Goal: Task Accomplishment & Management: Manage account settings

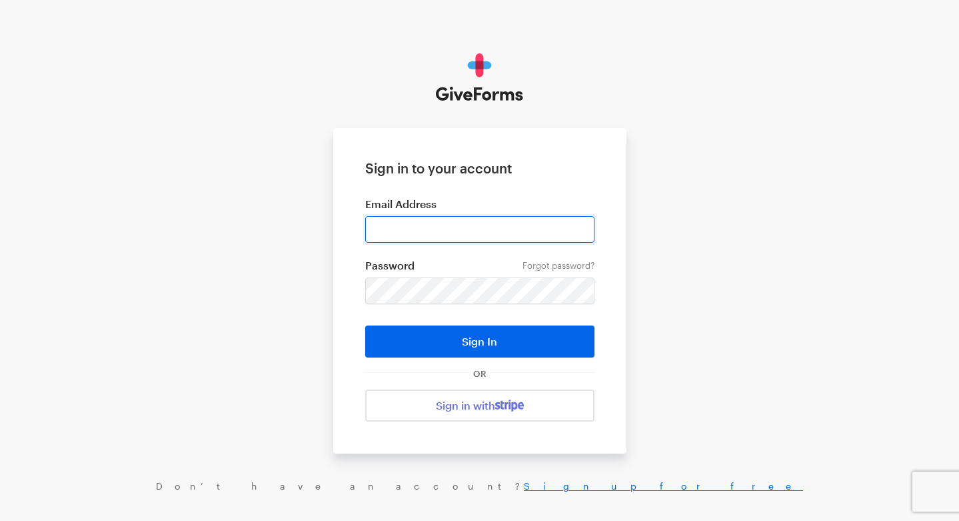
type input "alan@pahar-trust.org"
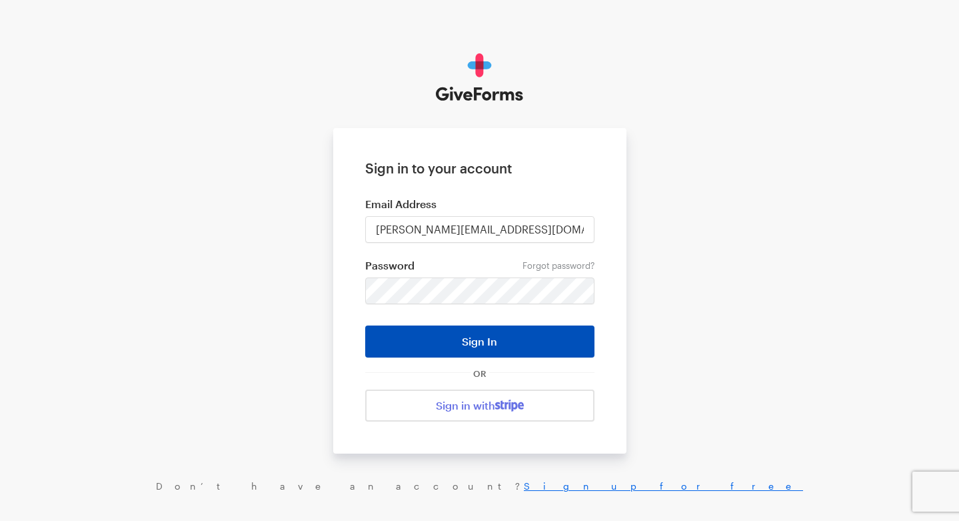
click at [448, 340] on button "Sign In" at bounding box center [479, 341] width 229 height 32
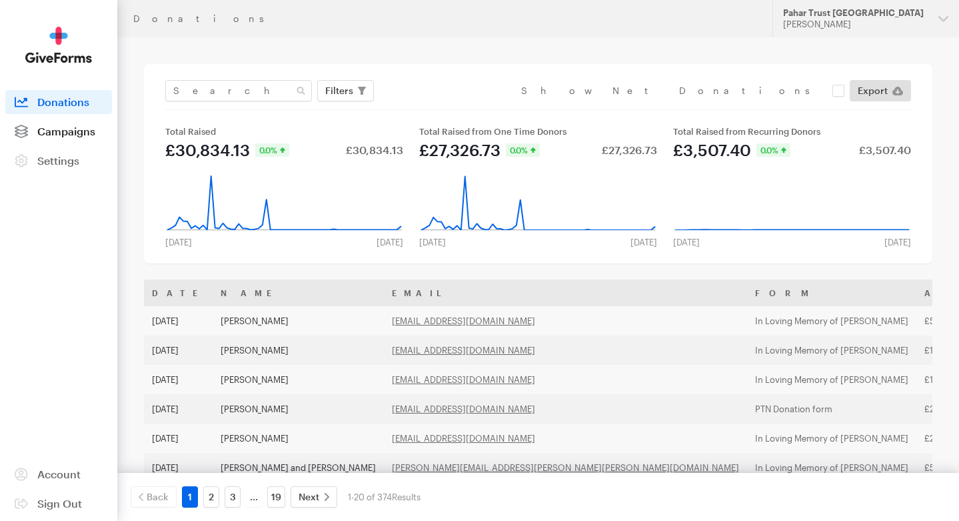
click at [55, 127] on span "Campaigns" at bounding box center [66, 131] width 58 height 13
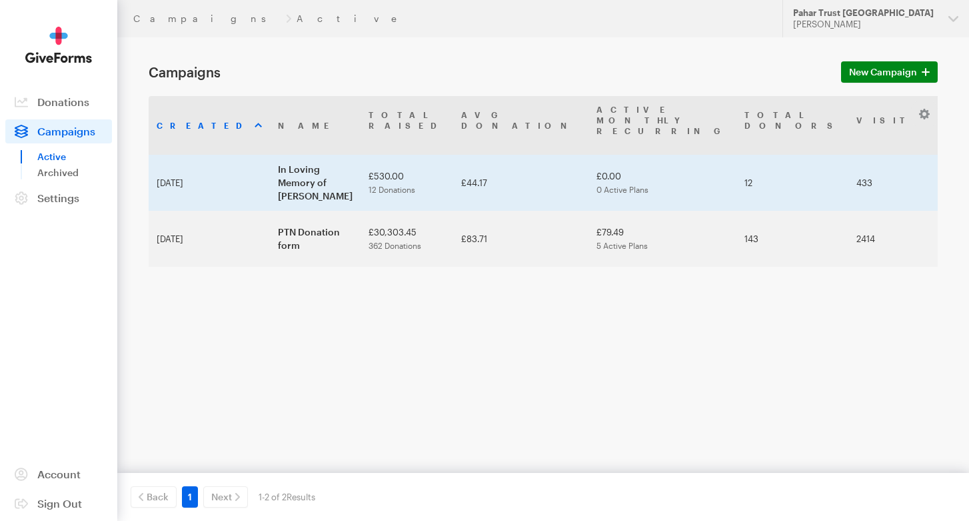
click at [350, 159] on td "In Loving Memory of [PERSON_NAME]" at bounding box center [315, 183] width 91 height 56
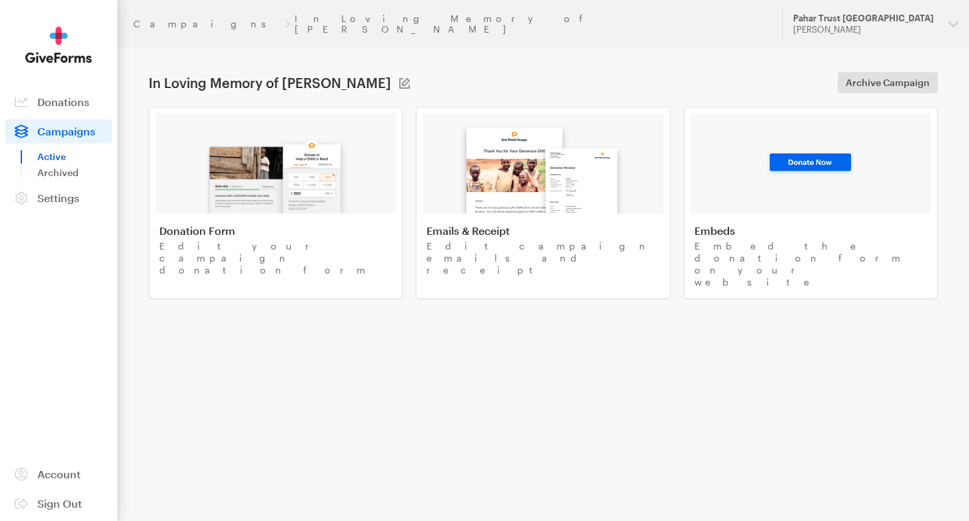
click at [52, 155] on link "Active" at bounding box center [74, 157] width 75 height 16
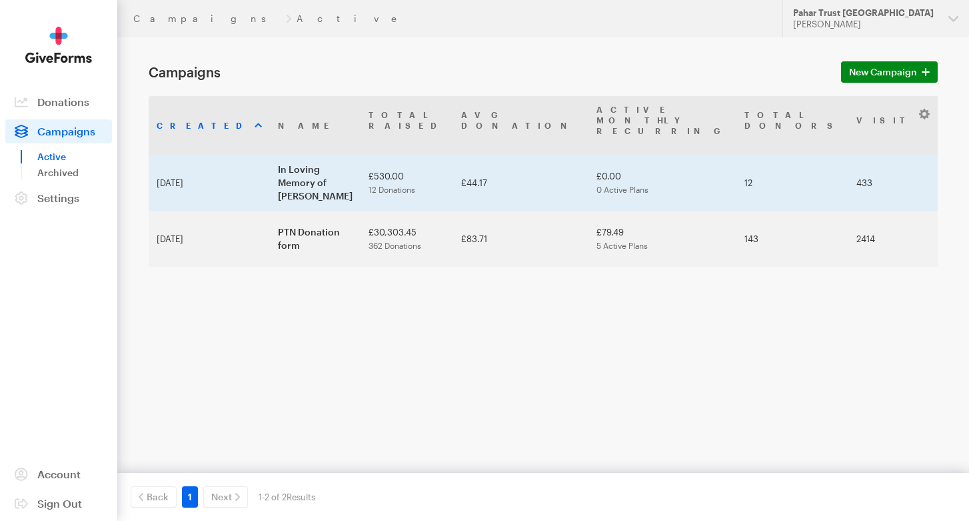
click at [270, 155] on td "In Loving Memory of [PERSON_NAME]" at bounding box center [315, 183] width 91 height 56
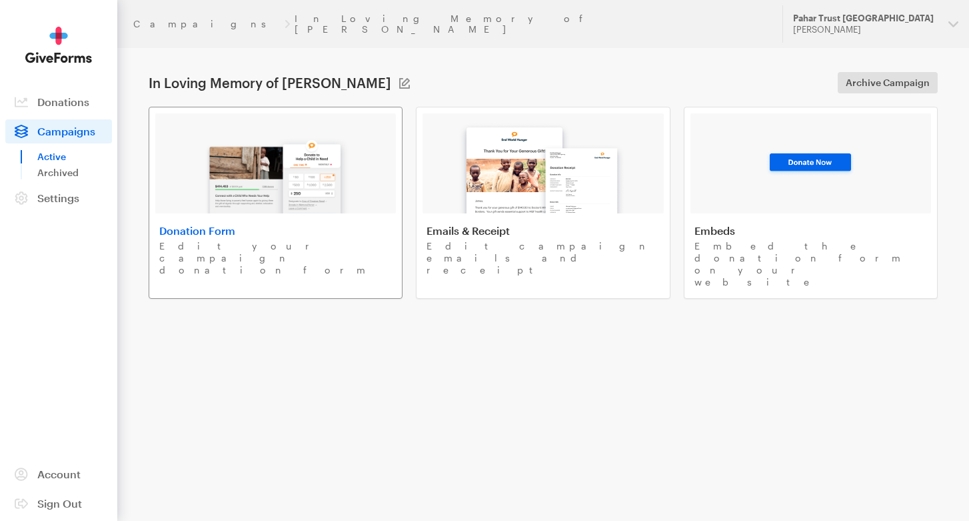
click at [272, 186] on img at bounding box center [276, 170] width 156 height 85
